Goal: Navigation & Orientation: Understand site structure

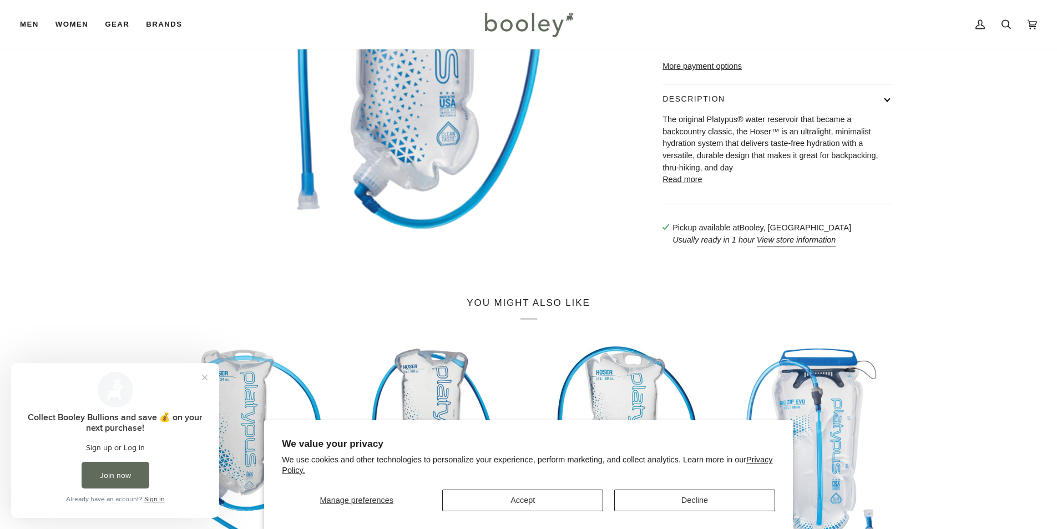
scroll to position [277, 0]
click at [500, 18] on img at bounding box center [528, 24] width 97 height 32
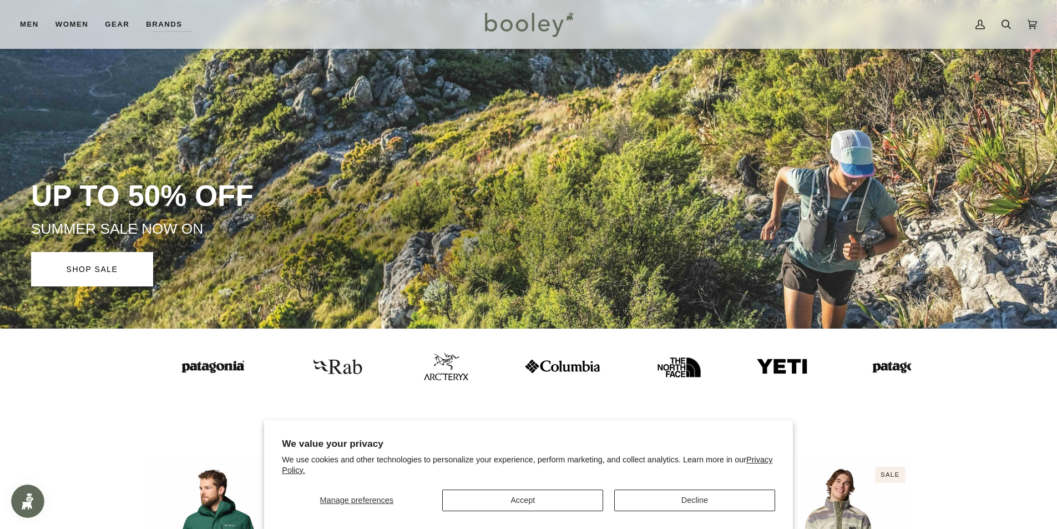
scroll to position [222, 0]
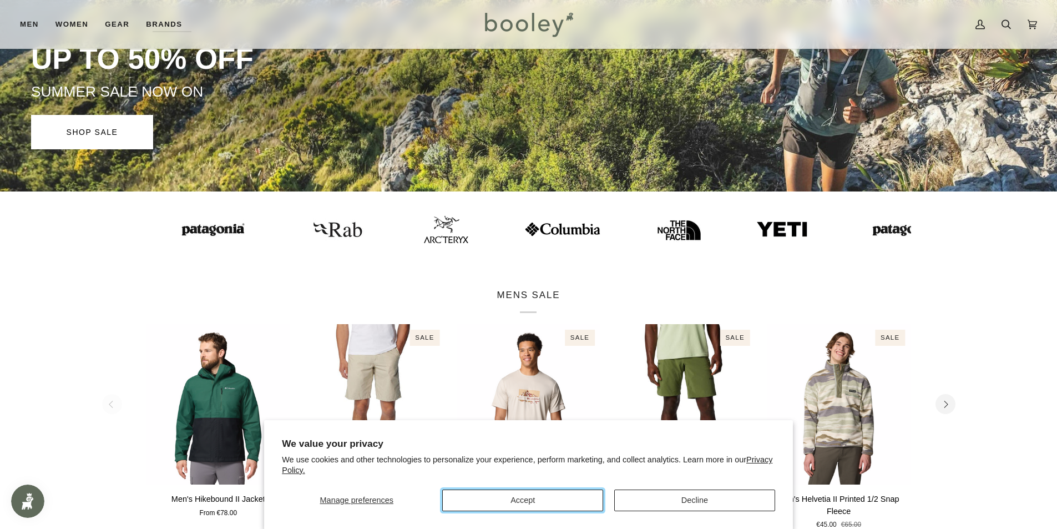
click at [552, 501] on button "Accept" at bounding box center [522, 500] width 161 height 22
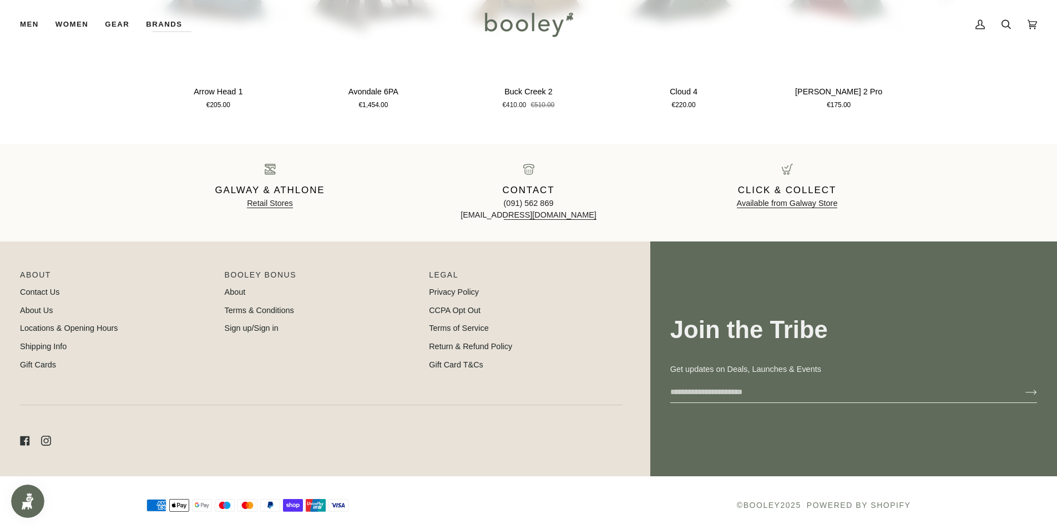
scroll to position [1781, 0]
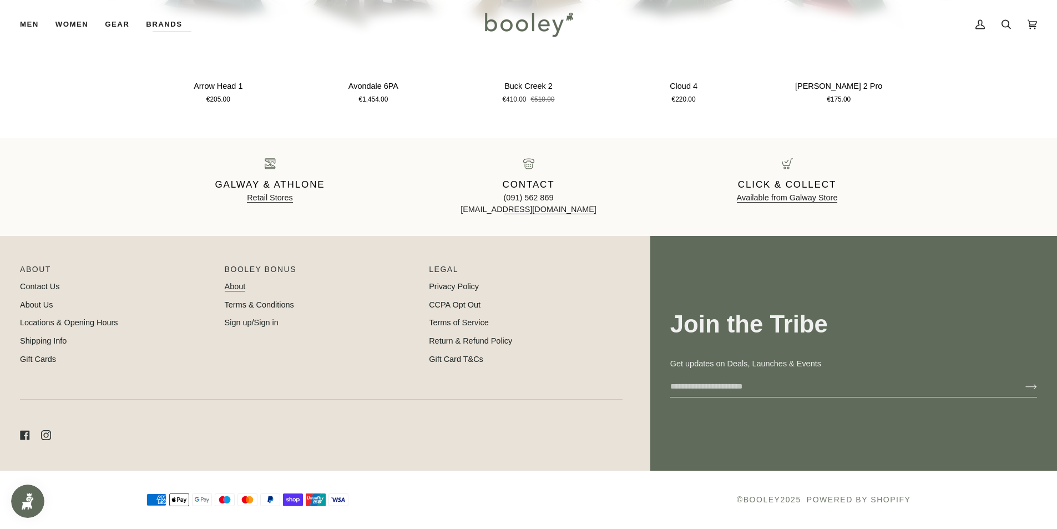
click at [235, 285] on link "About" at bounding box center [235, 286] width 21 height 9
